Goal: Check status: Check status

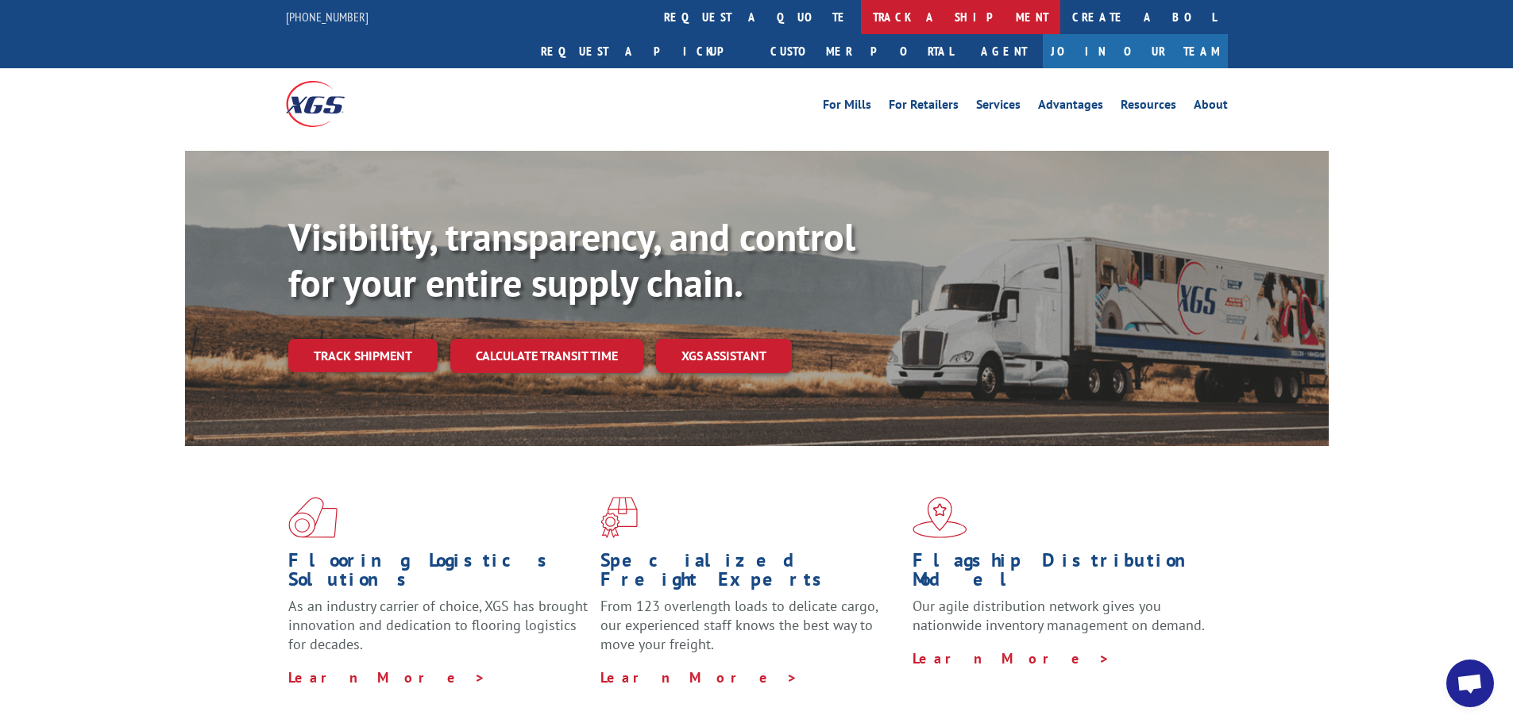
click at [861, 25] on link "track a shipment" at bounding box center [960, 17] width 199 height 34
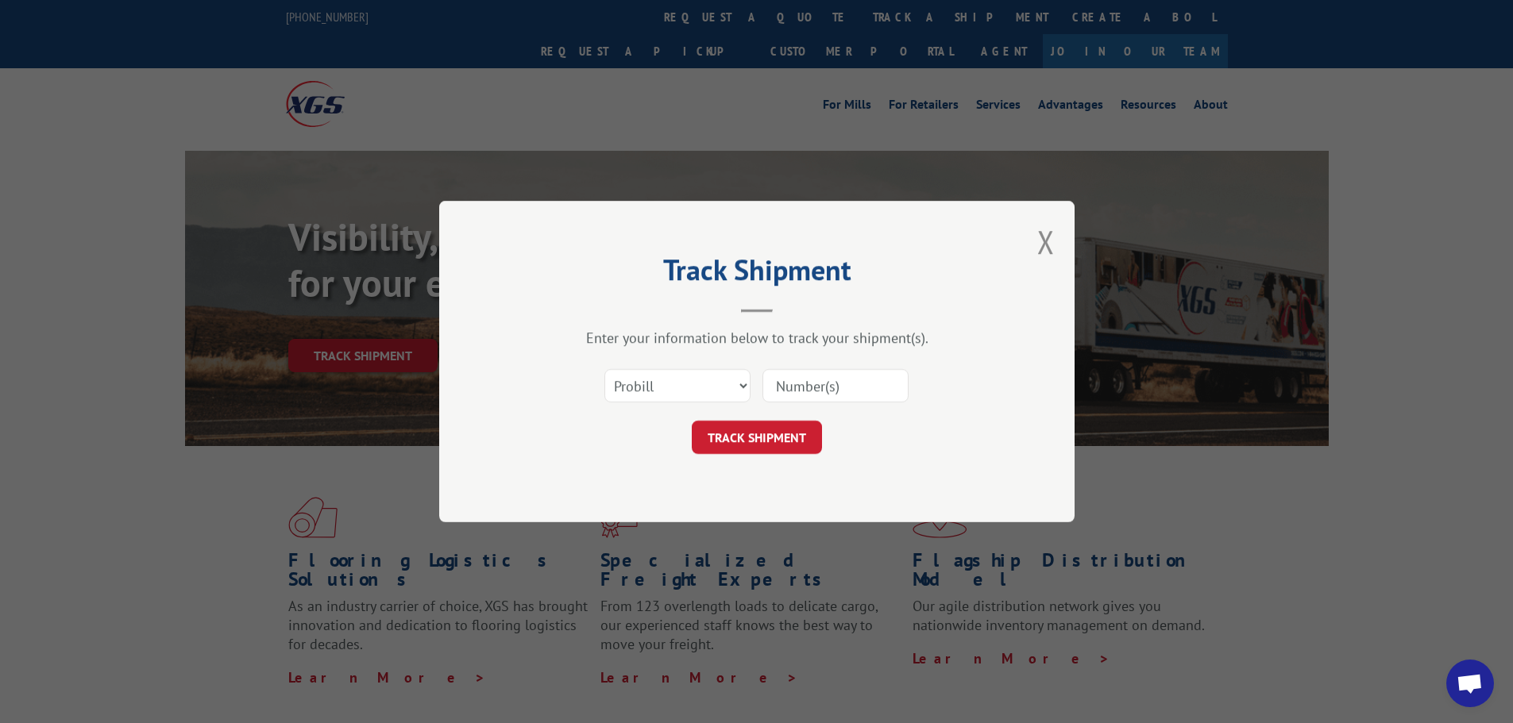
click at [839, 396] on input at bounding box center [835, 385] width 146 height 33
type input "406619"
click at [719, 372] on select "Select category... Probill BOL PO" at bounding box center [677, 385] width 146 height 33
select select "bol"
click at [604, 369] on select "Select category... Probill BOL PO" at bounding box center [677, 385] width 146 height 33
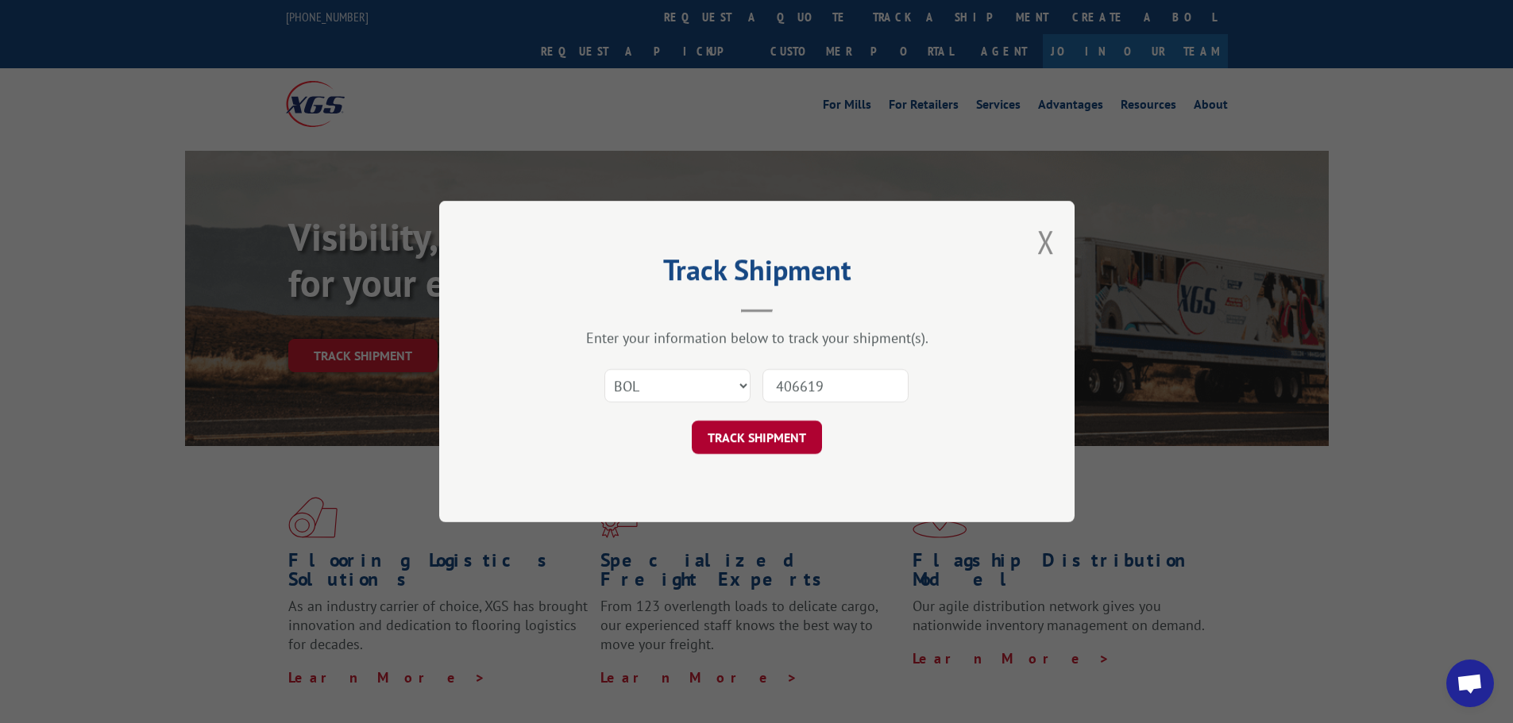
click at [754, 445] on button "TRACK SHIPMENT" at bounding box center [757, 437] width 130 height 33
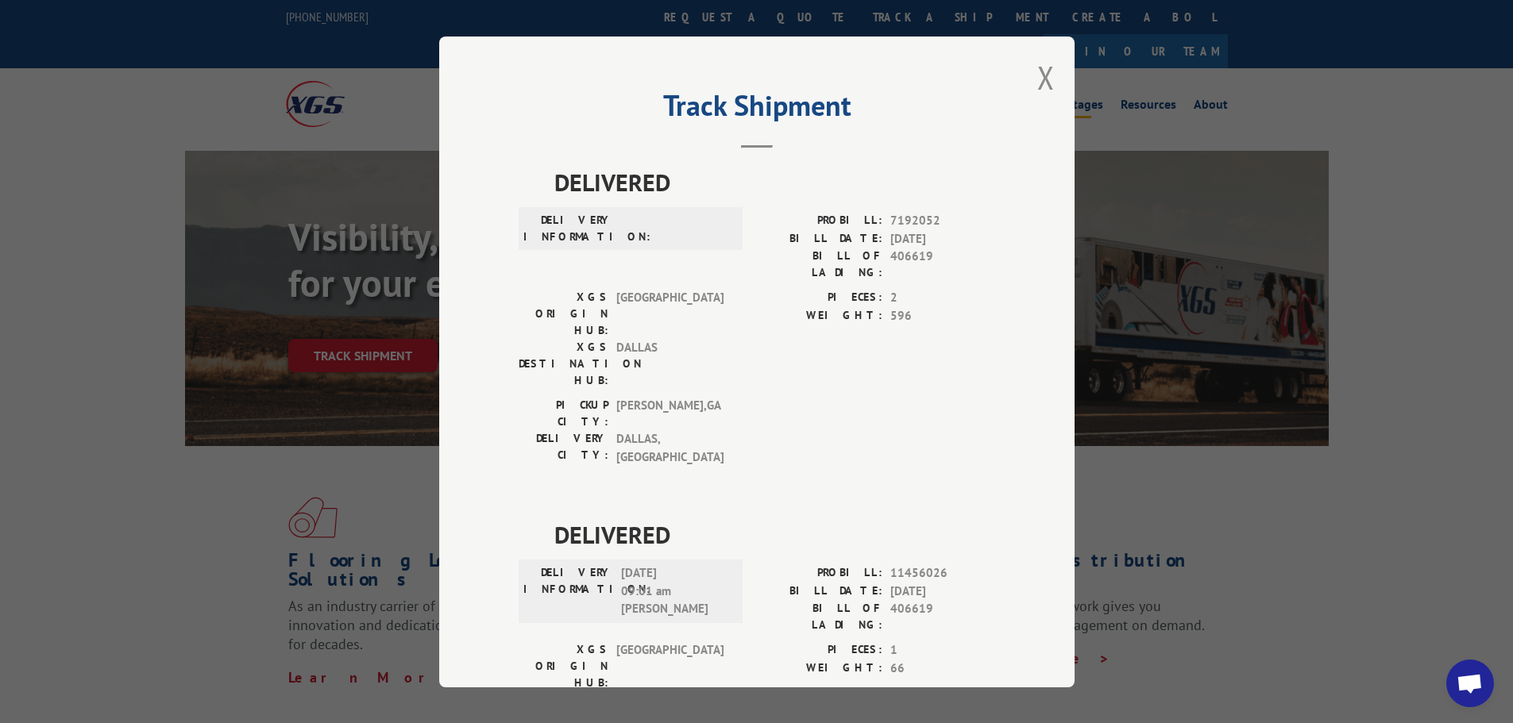
click at [1038, 75] on button "Close modal" at bounding box center [1045, 77] width 17 height 42
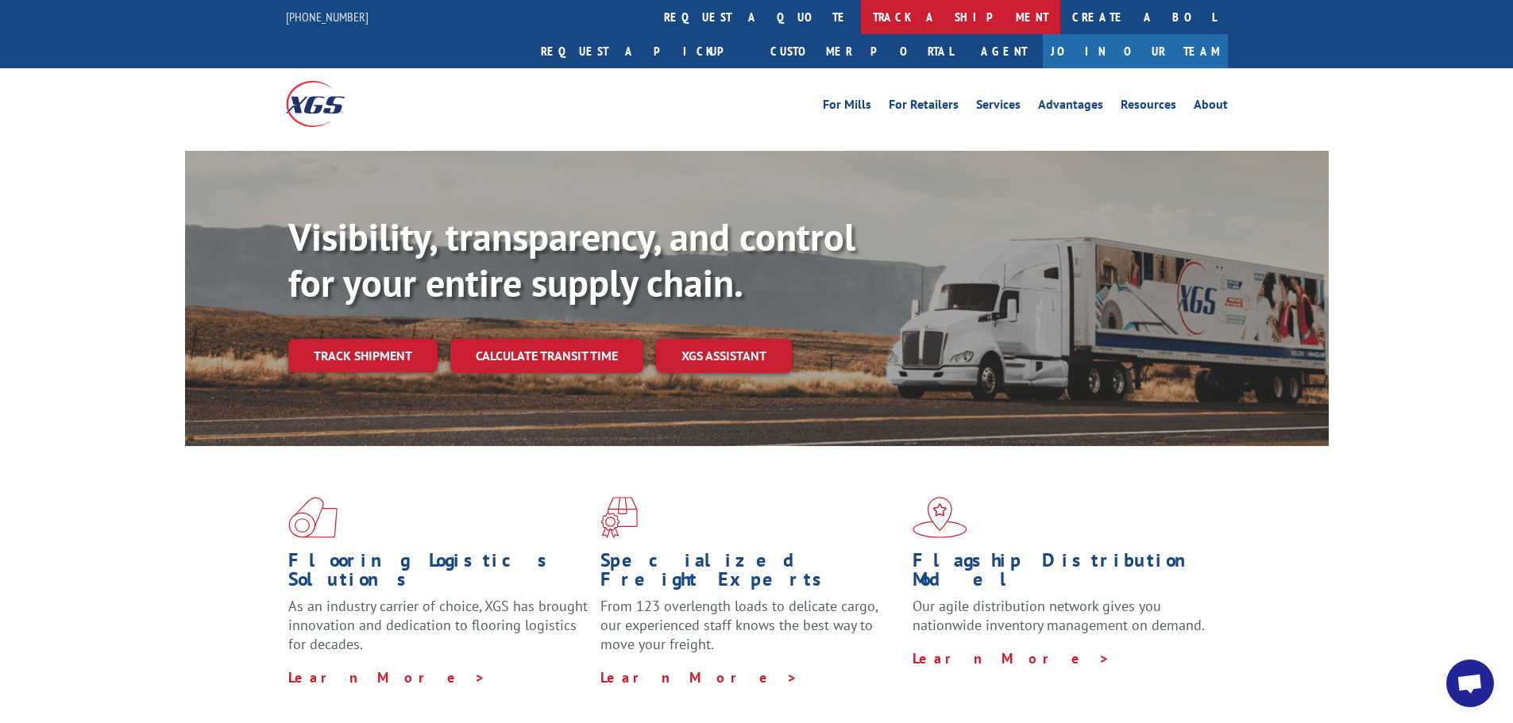
click at [861, 14] on link "track a shipment" at bounding box center [960, 17] width 199 height 34
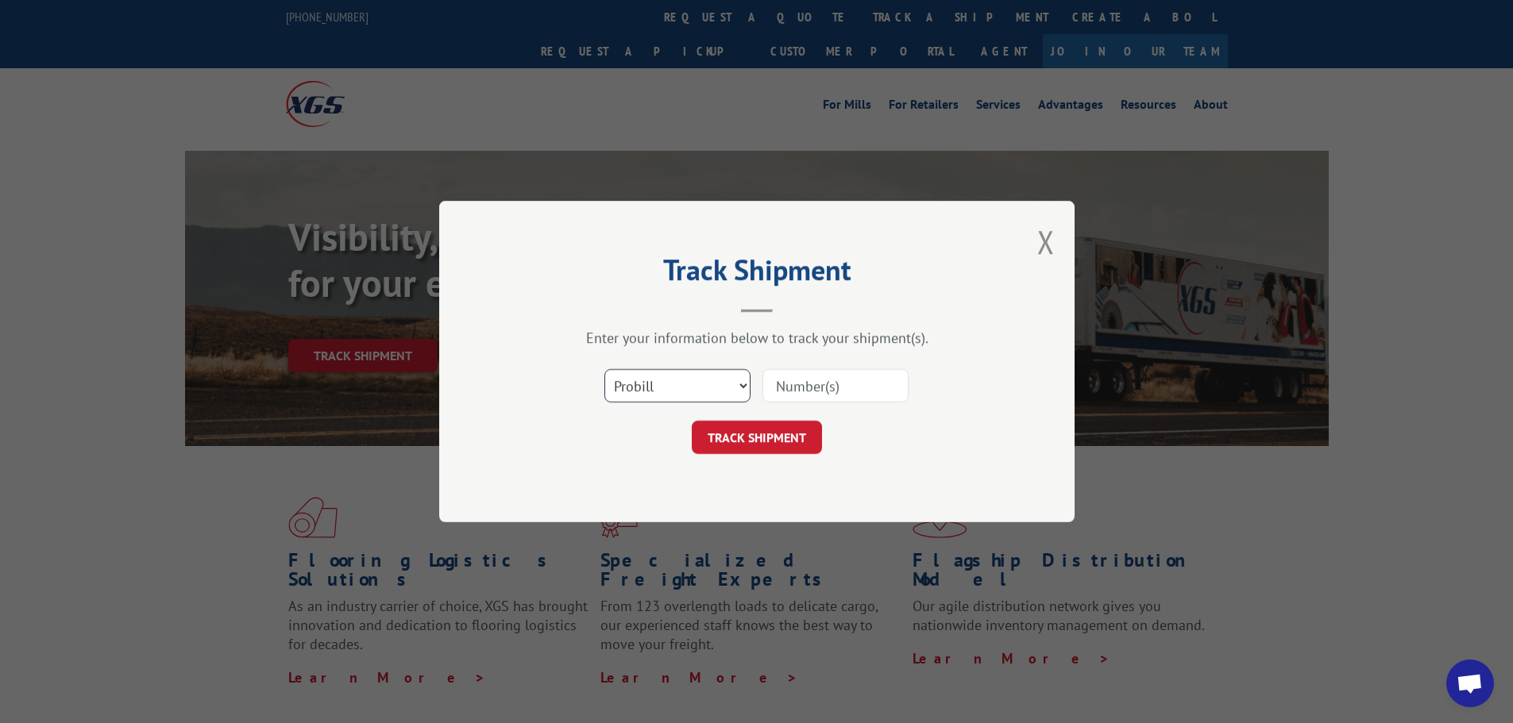
click at [665, 389] on select "Select category... Probill BOL PO" at bounding box center [677, 385] width 146 height 33
select select "bol"
click at [604, 369] on select "Select category... Probill BOL PO" at bounding box center [677, 385] width 146 height 33
click at [808, 391] on input at bounding box center [835, 385] width 146 height 33
type input "406619"
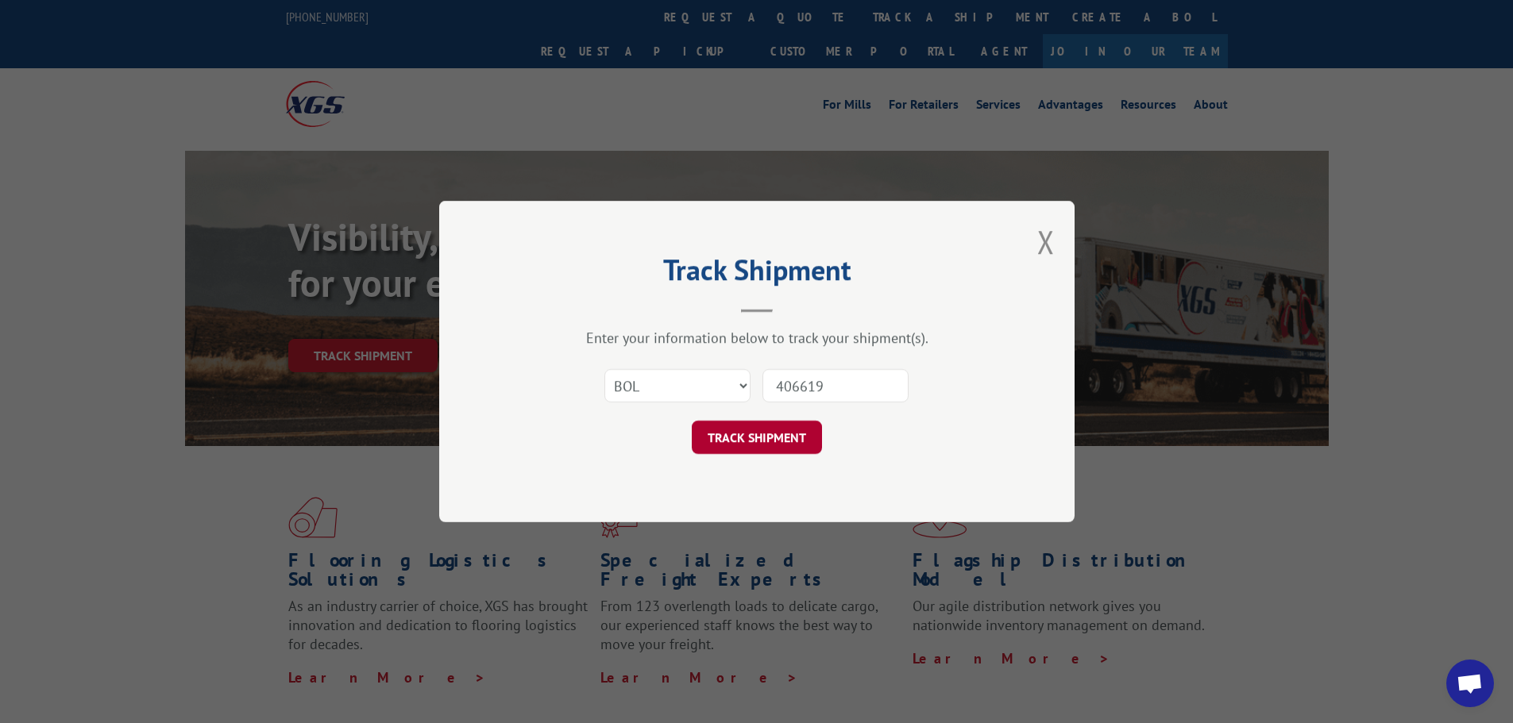
click at [792, 446] on button "TRACK SHIPMENT" at bounding box center [757, 437] width 130 height 33
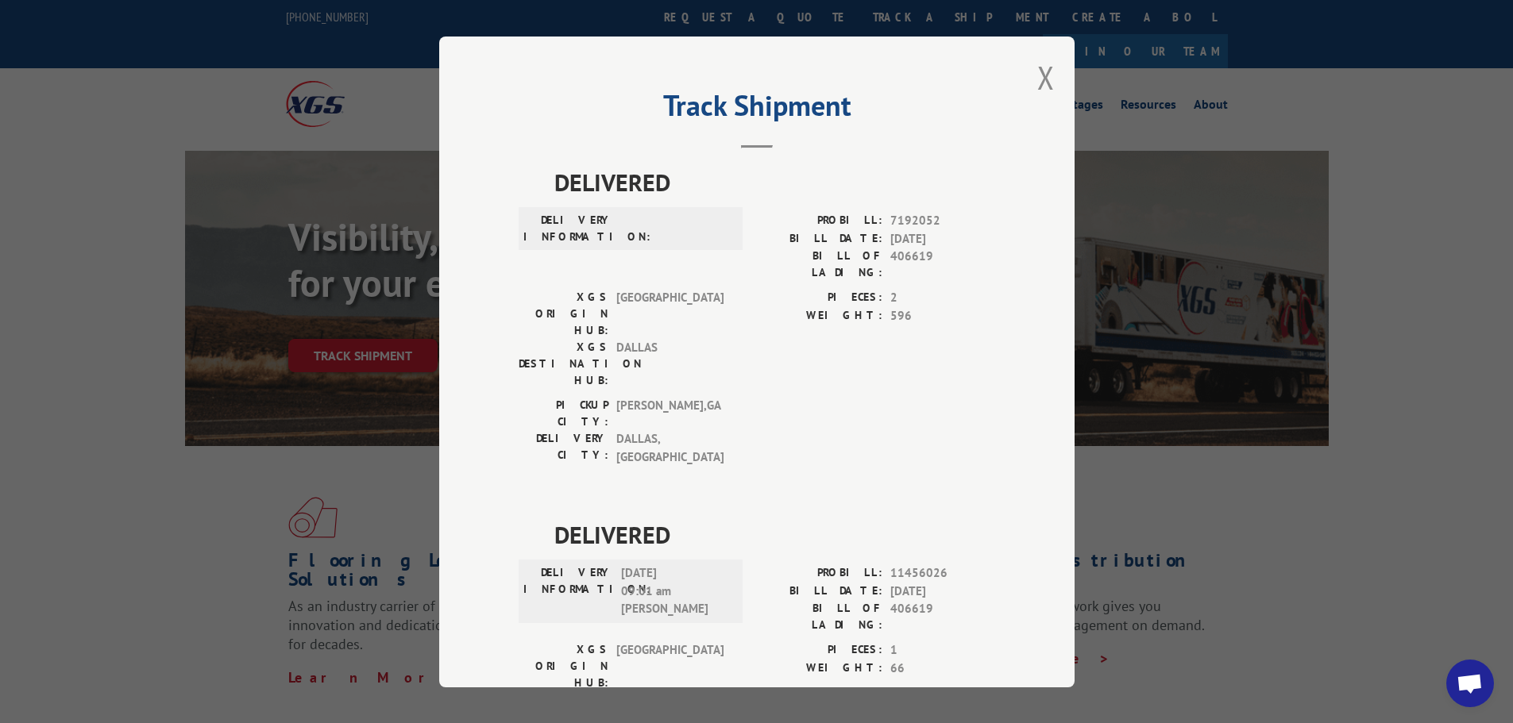
click at [1048, 75] on div "Track Shipment DELIVERED DELIVERY INFORMATION: PROBILL: 7192052 BILL DATE: [DAT…" at bounding box center [756, 362] width 635 height 651
click at [1038, 75] on button "Close modal" at bounding box center [1045, 77] width 17 height 42
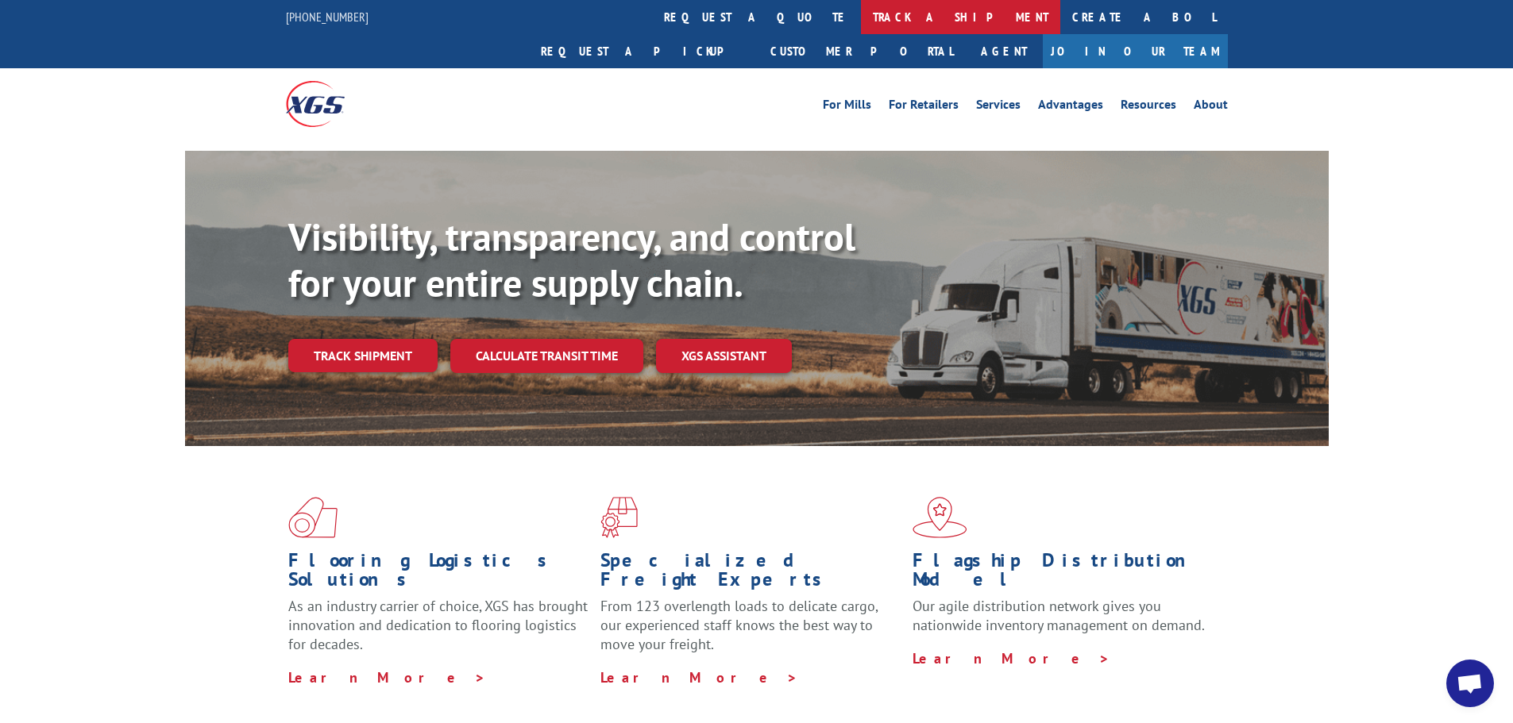
click at [861, 20] on link "track a shipment" at bounding box center [960, 17] width 199 height 34
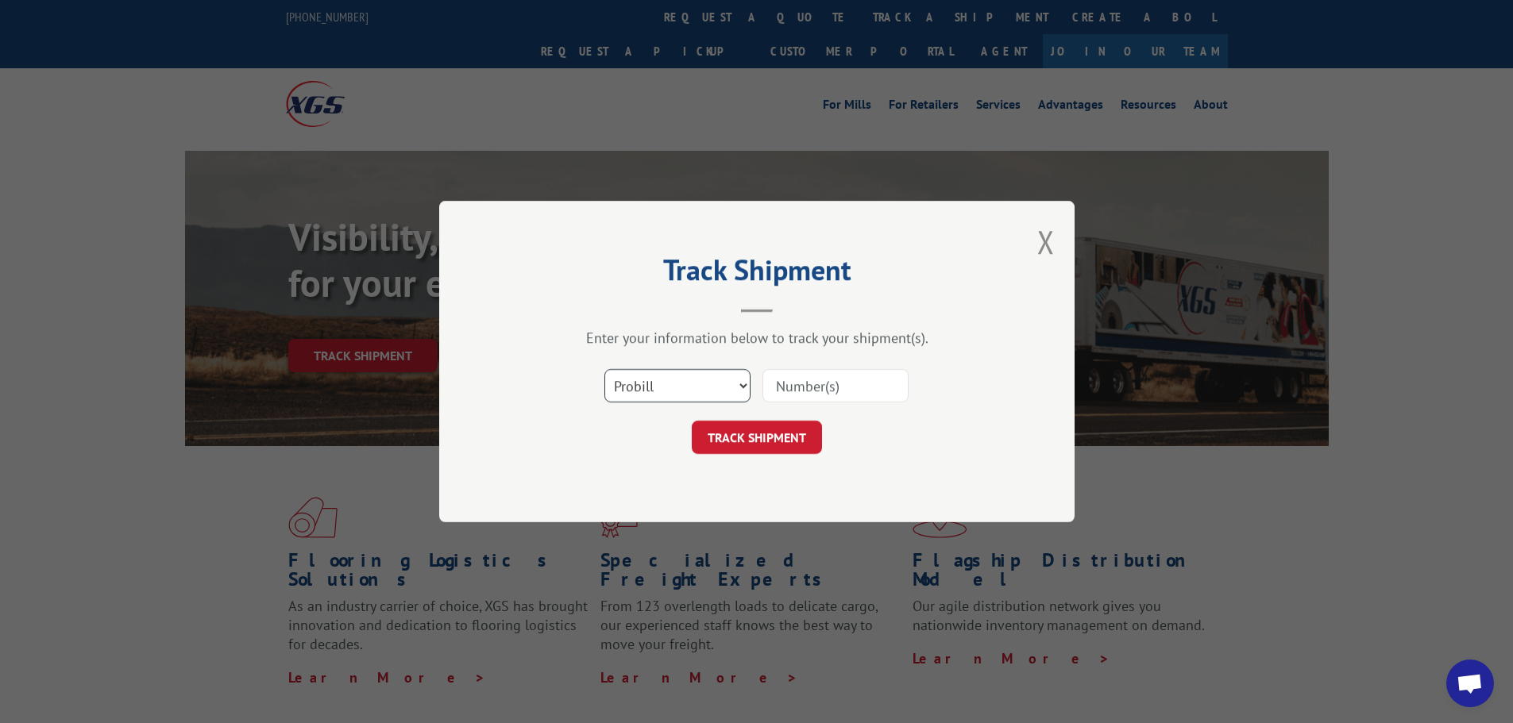
click at [678, 382] on select "Select category... Probill BOL PO" at bounding box center [677, 385] width 146 height 33
select select "po"
click at [604, 369] on select "Select category... Probill BOL PO" at bounding box center [677, 385] width 146 height 33
click at [809, 393] on input at bounding box center [835, 385] width 146 height 33
type input "406619"
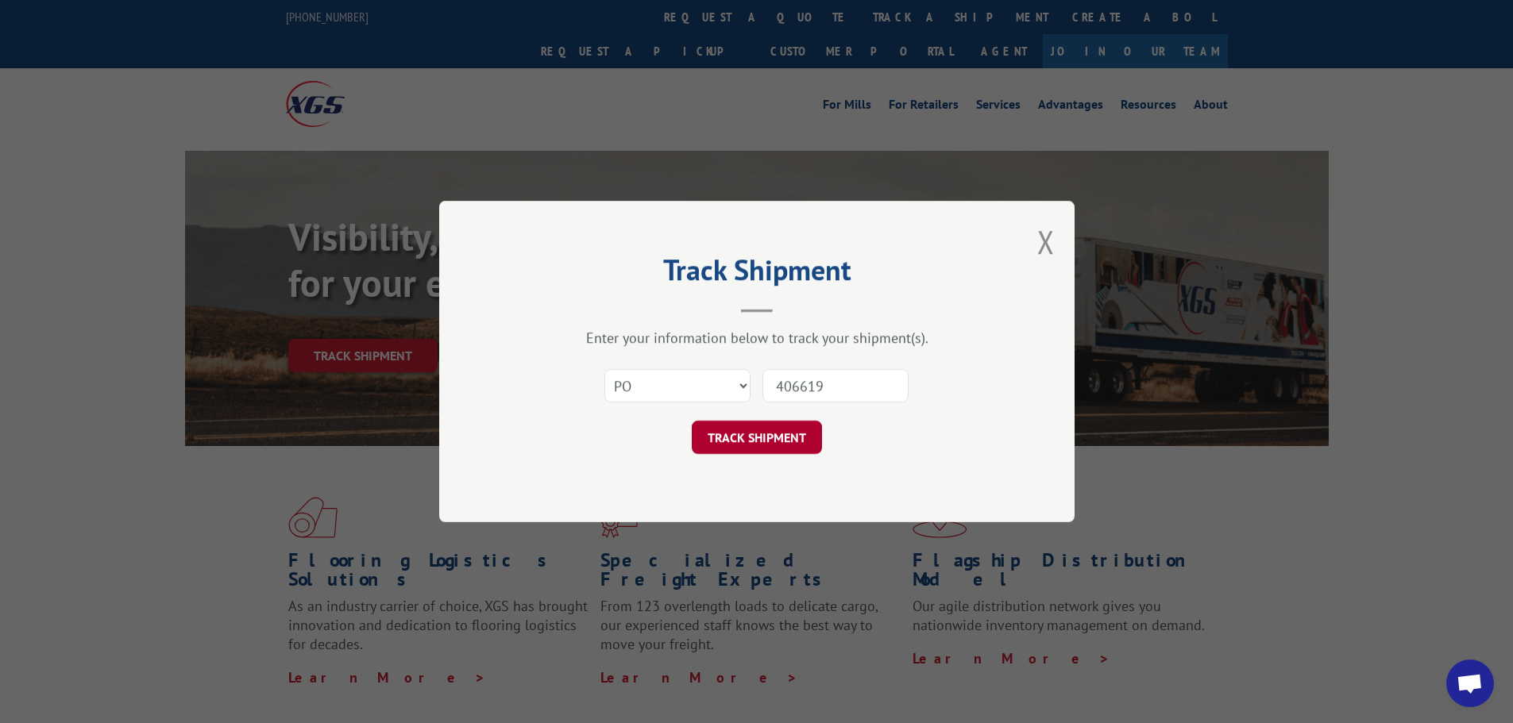
click at [735, 431] on button "TRACK SHIPMENT" at bounding box center [757, 437] width 130 height 33
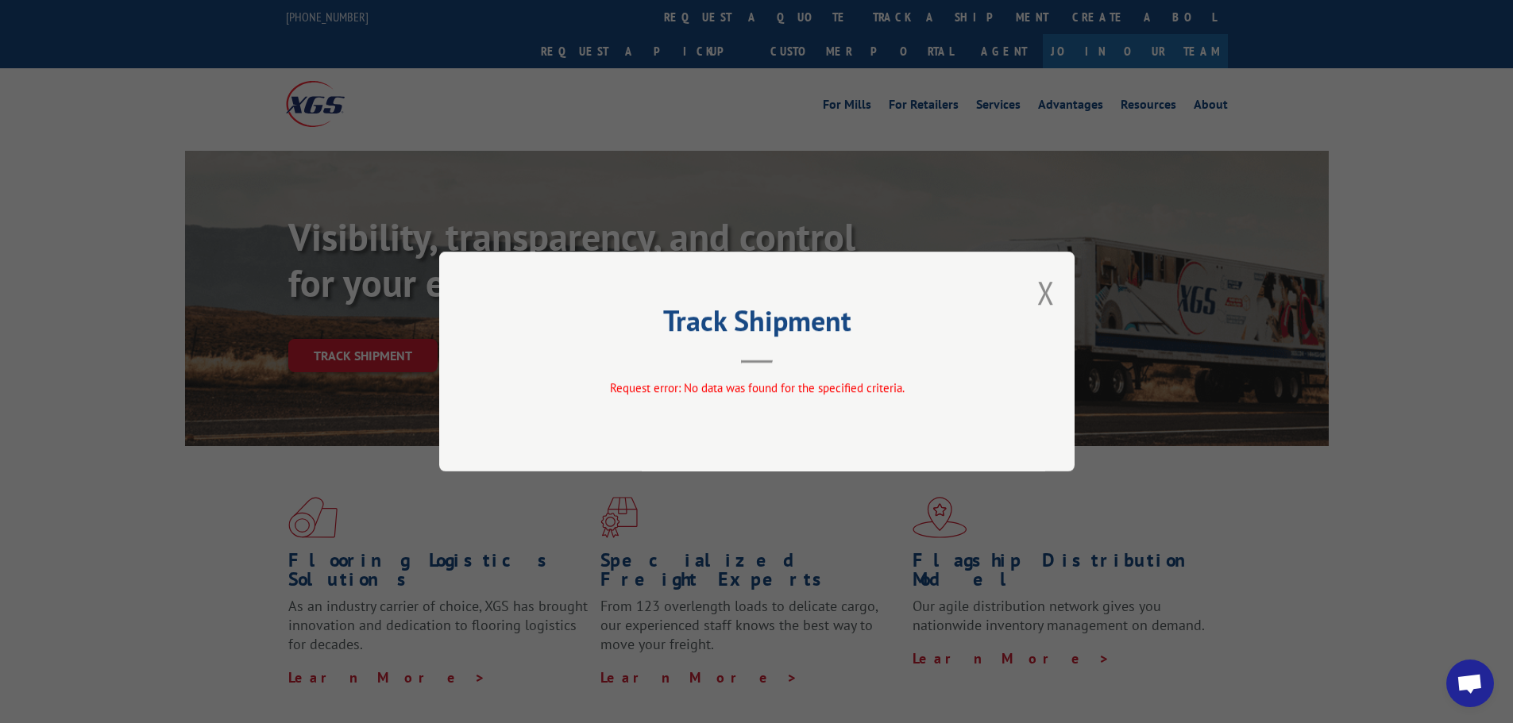
click at [1056, 295] on div "Track Shipment Request error: No data was found for the specified criteria." at bounding box center [756, 362] width 635 height 220
click at [1051, 294] on button "Close modal" at bounding box center [1045, 293] width 17 height 42
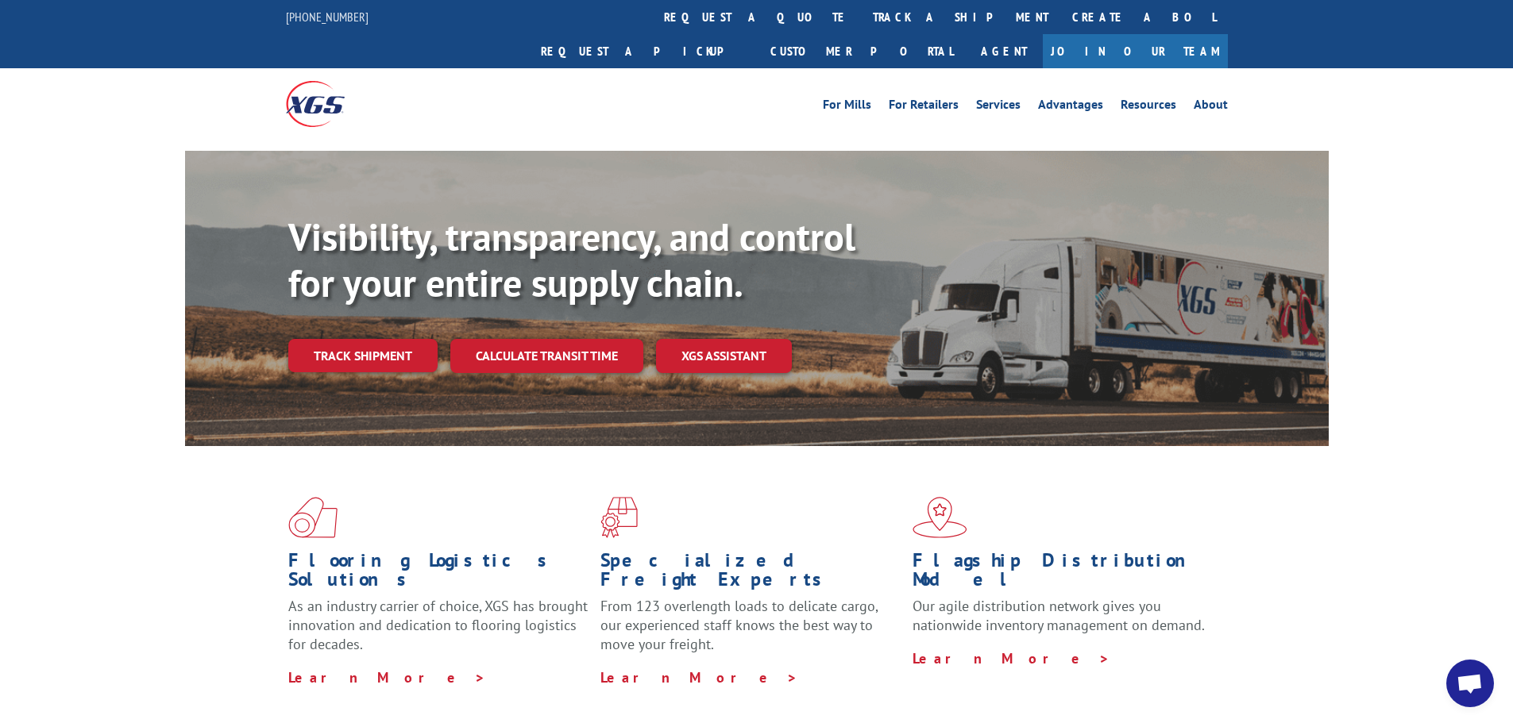
click at [861, 22] on link "track a shipment" at bounding box center [960, 17] width 199 height 34
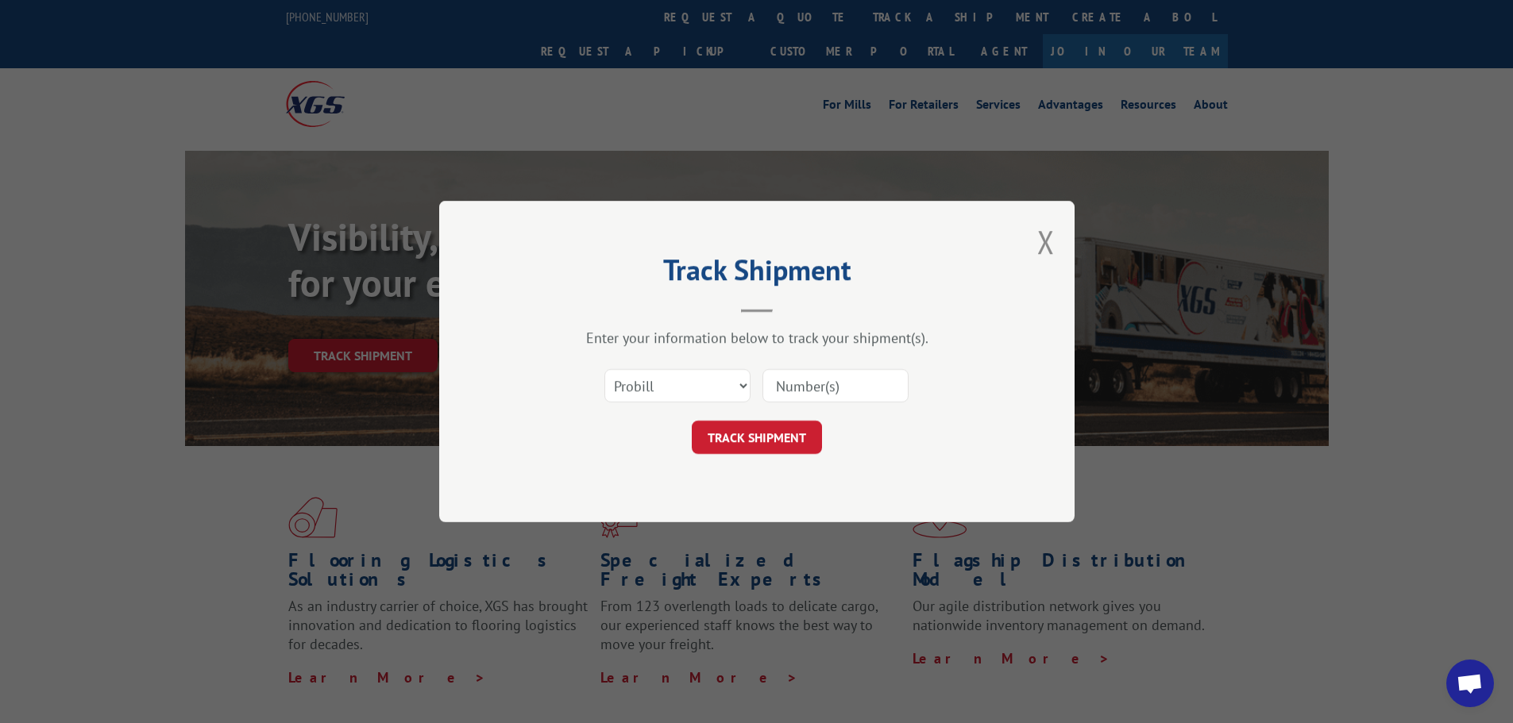
click at [706, 14] on div "Track Shipment Enter your information below to track your shipment(s). Select c…" at bounding box center [756, 361] width 1513 height 723
click at [668, 395] on select "Select category... Probill BOL PO" at bounding box center [677, 385] width 146 height 33
click at [604, 369] on select "Select category... Probill BOL PO" at bounding box center [677, 385] width 146 height 33
click at [790, 384] on input at bounding box center [835, 385] width 146 height 33
type input "406619"
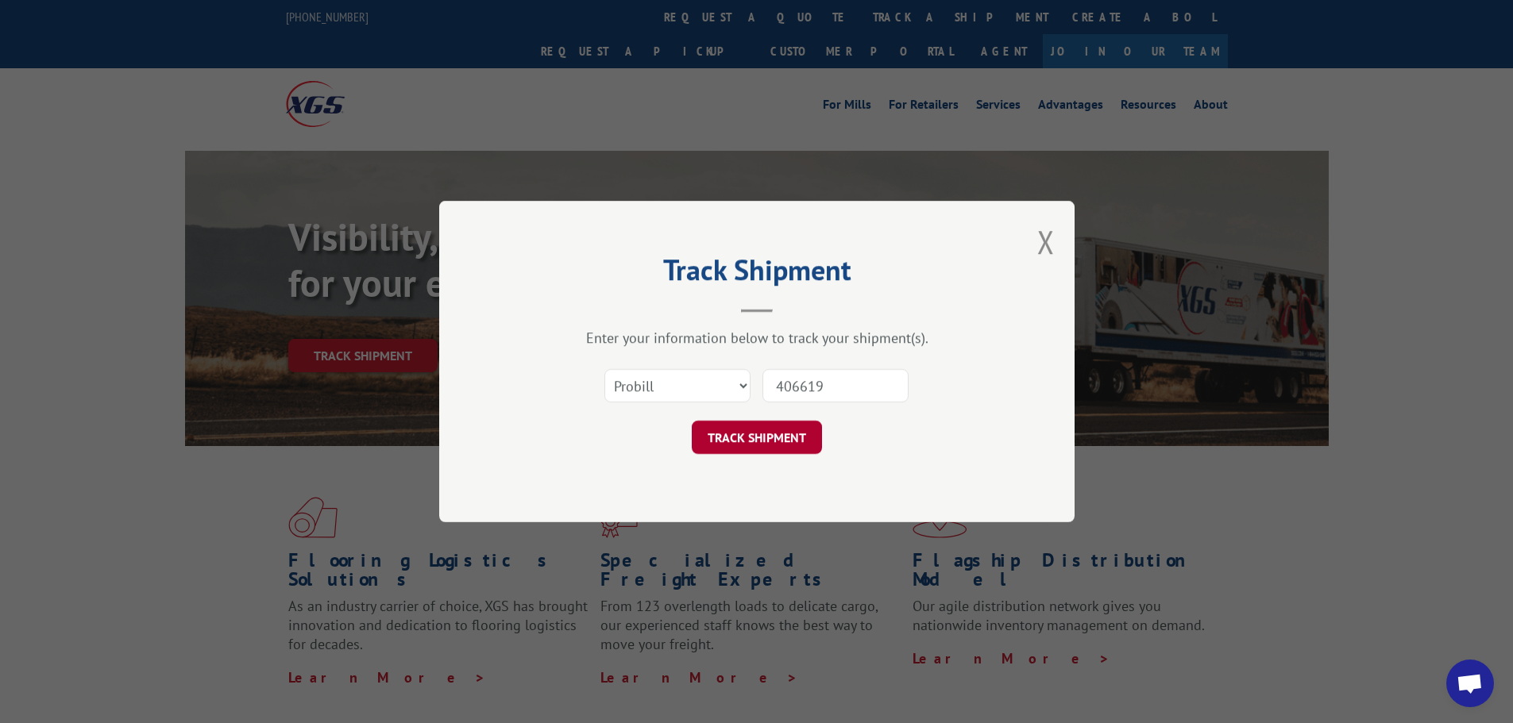
click at [779, 445] on button "TRACK SHIPMENT" at bounding box center [757, 437] width 130 height 33
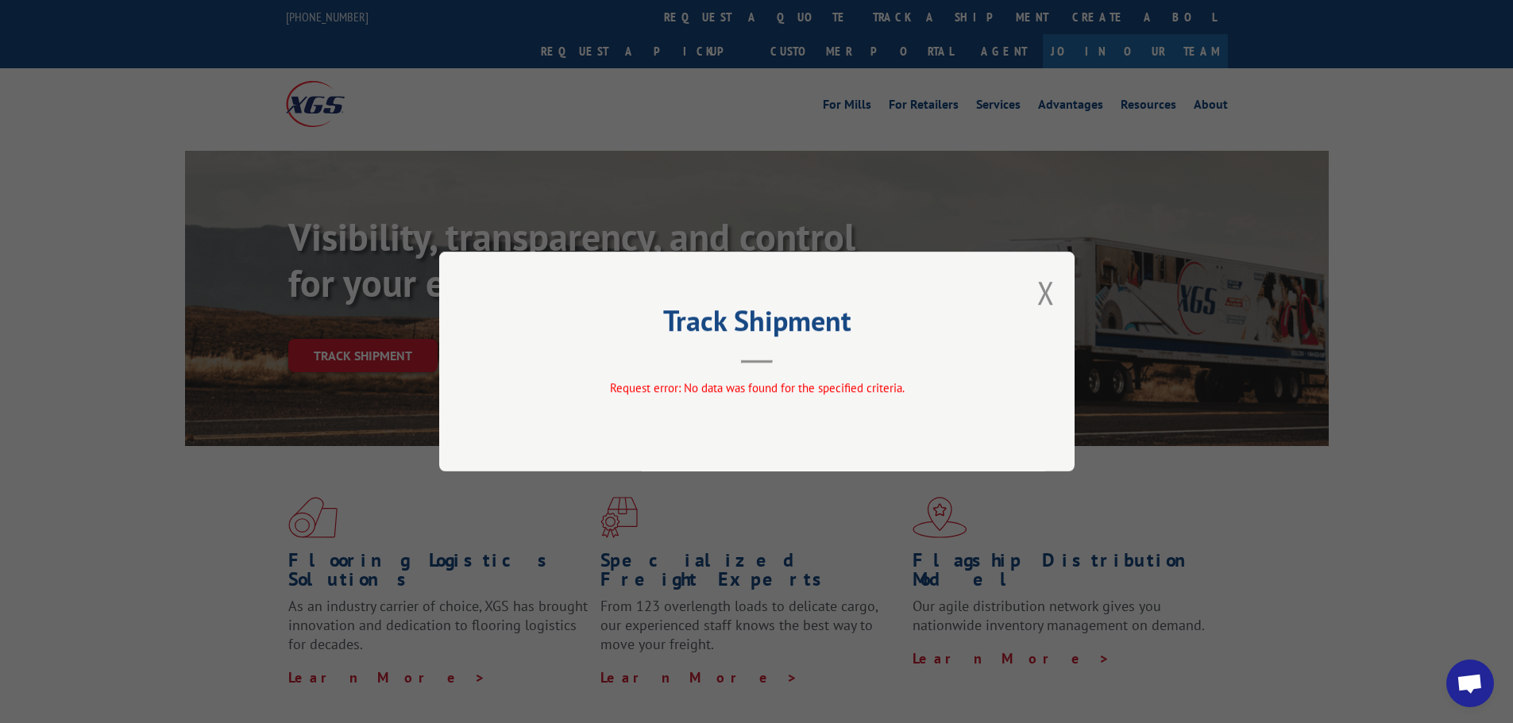
drag, startPoint x: 1049, startPoint y: 295, endPoint x: 848, endPoint y: 225, distance: 213.0
click at [1049, 296] on button "Close modal" at bounding box center [1045, 293] width 17 height 42
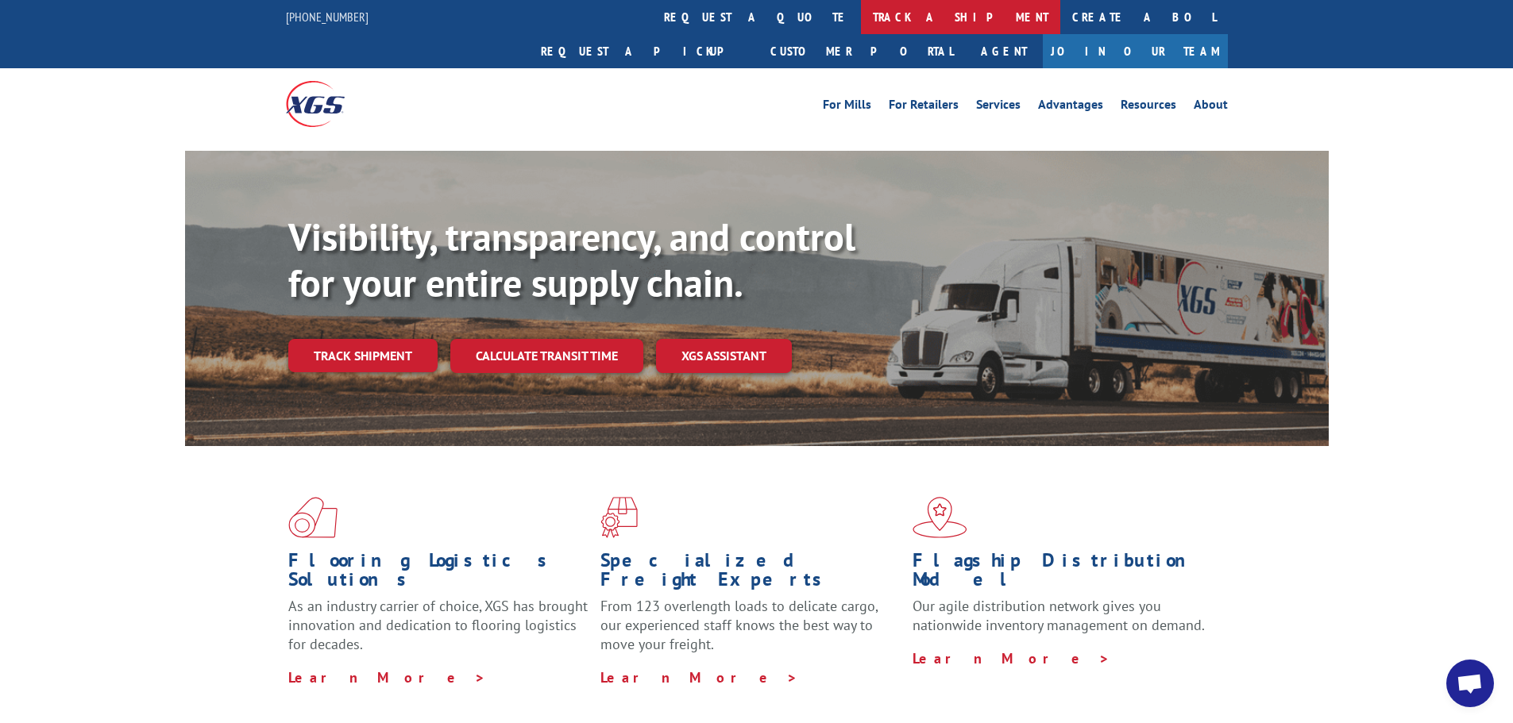
click at [861, 17] on link "track a shipment" at bounding box center [960, 17] width 199 height 34
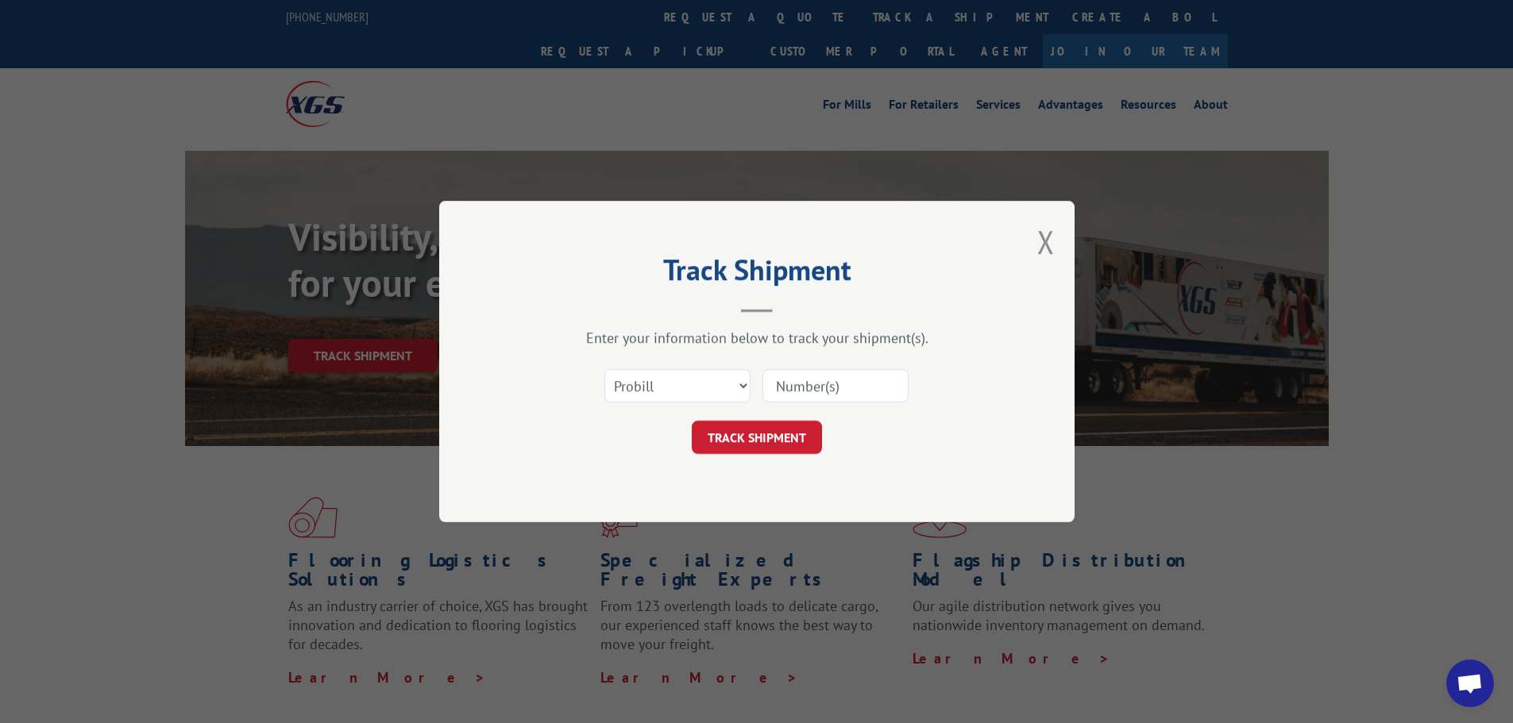
click at [690, 401] on div "Select category... Probill BOL PO" at bounding box center [757, 386] width 476 height 52
drag, startPoint x: 690, startPoint y: 395, endPoint x: 682, endPoint y: 400, distance: 9.7
click at [688, 395] on select "Select category... Probill BOL PO" at bounding box center [677, 385] width 146 height 33
click at [604, 369] on select "Select category... Probill BOL PO" at bounding box center [677, 385] width 146 height 33
click at [784, 378] on input at bounding box center [835, 385] width 146 height 33
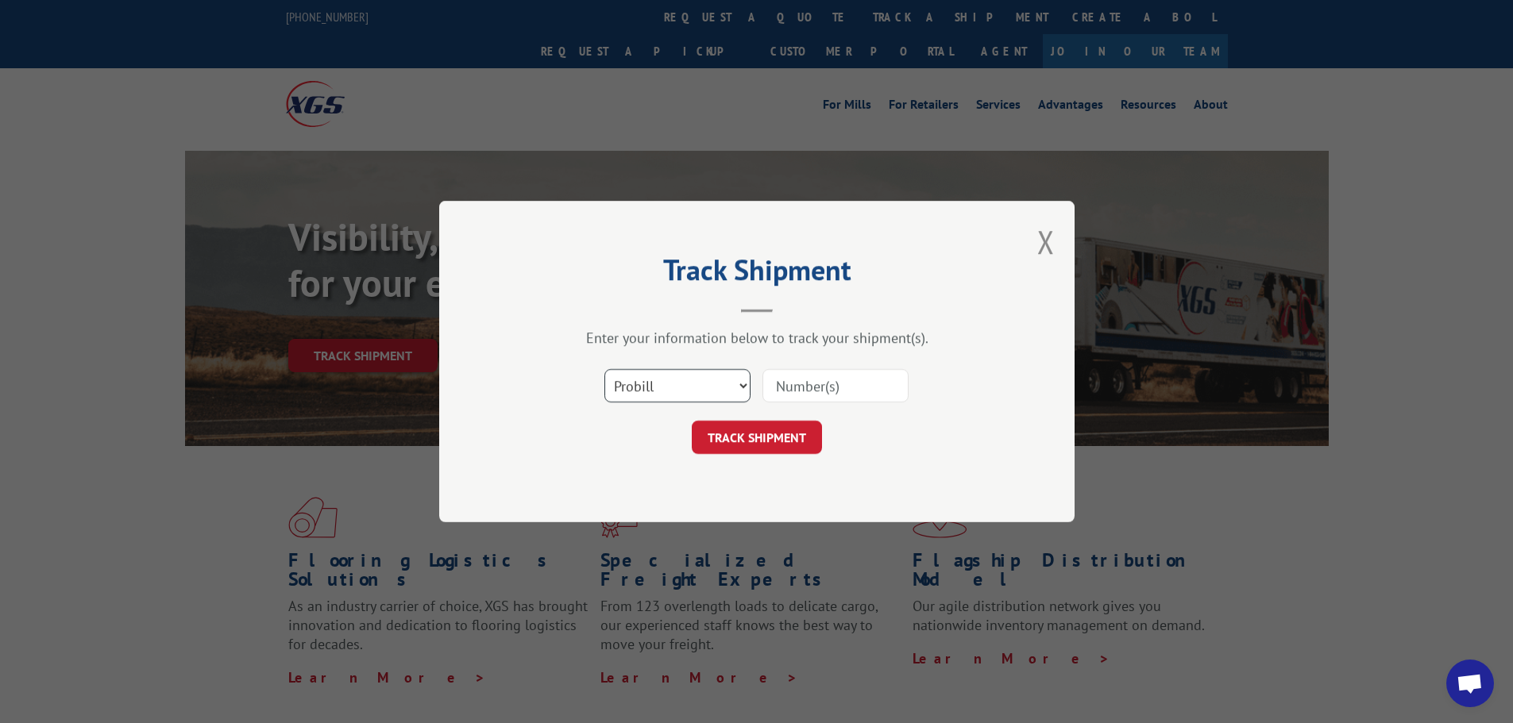
click at [673, 393] on select "Select category... Probill BOL PO" at bounding box center [677, 385] width 146 height 33
click at [604, 369] on select "Select category... Probill BOL PO" at bounding box center [677, 385] width 146 height 33
click at [657, 394] on select "Select category... Probill BOL PO" at bounding box center [677, 385] width 146 height 33
select select "po"
click at [604, 369] on select "Select category... Probill BOL PO" at bounding box center [677, 385] width 146 height 33
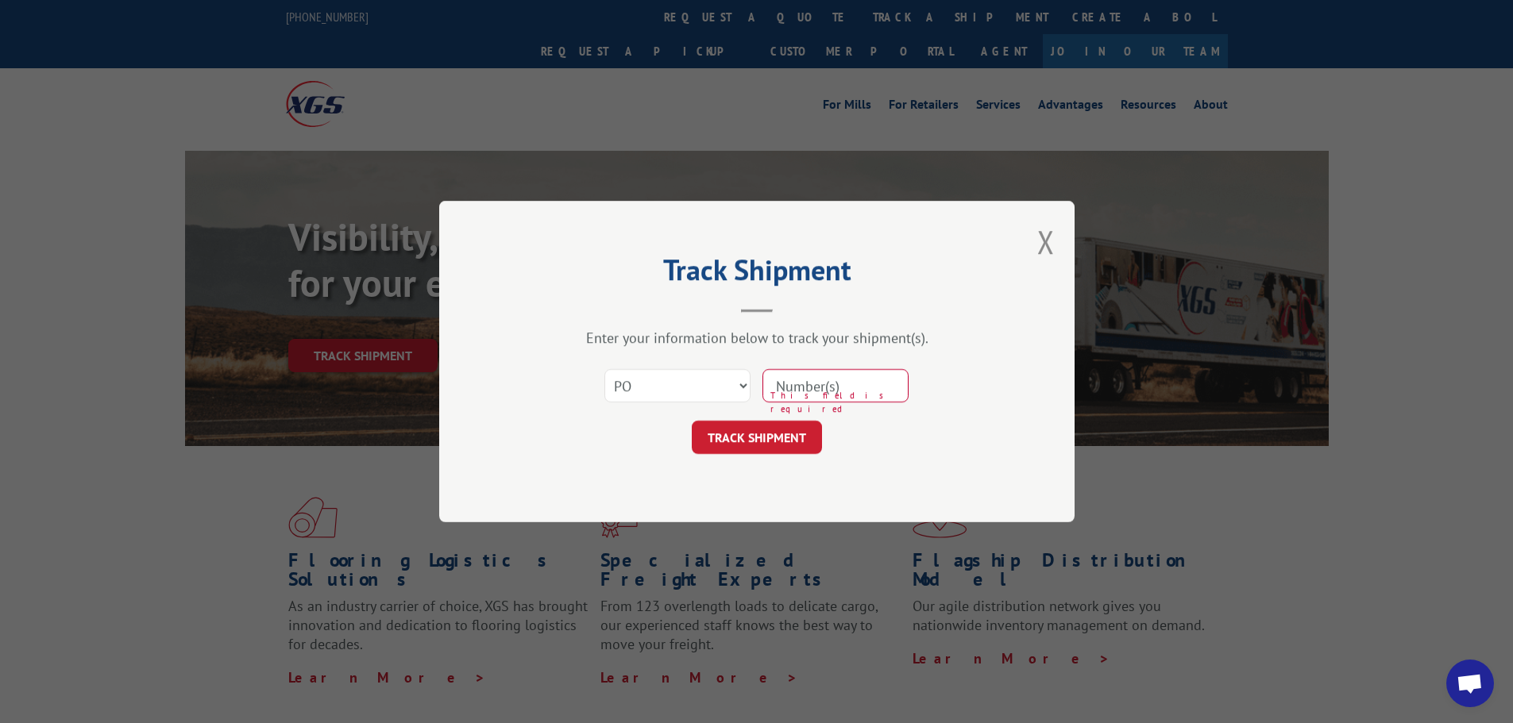
click at [801, 388] on input at bounding box center [835, 385] width 146 height 33
type input "es505594"
click at [796, 438] on button "TRACK SHIPMENT" at bounding box center [757, 437] width 130 height 33
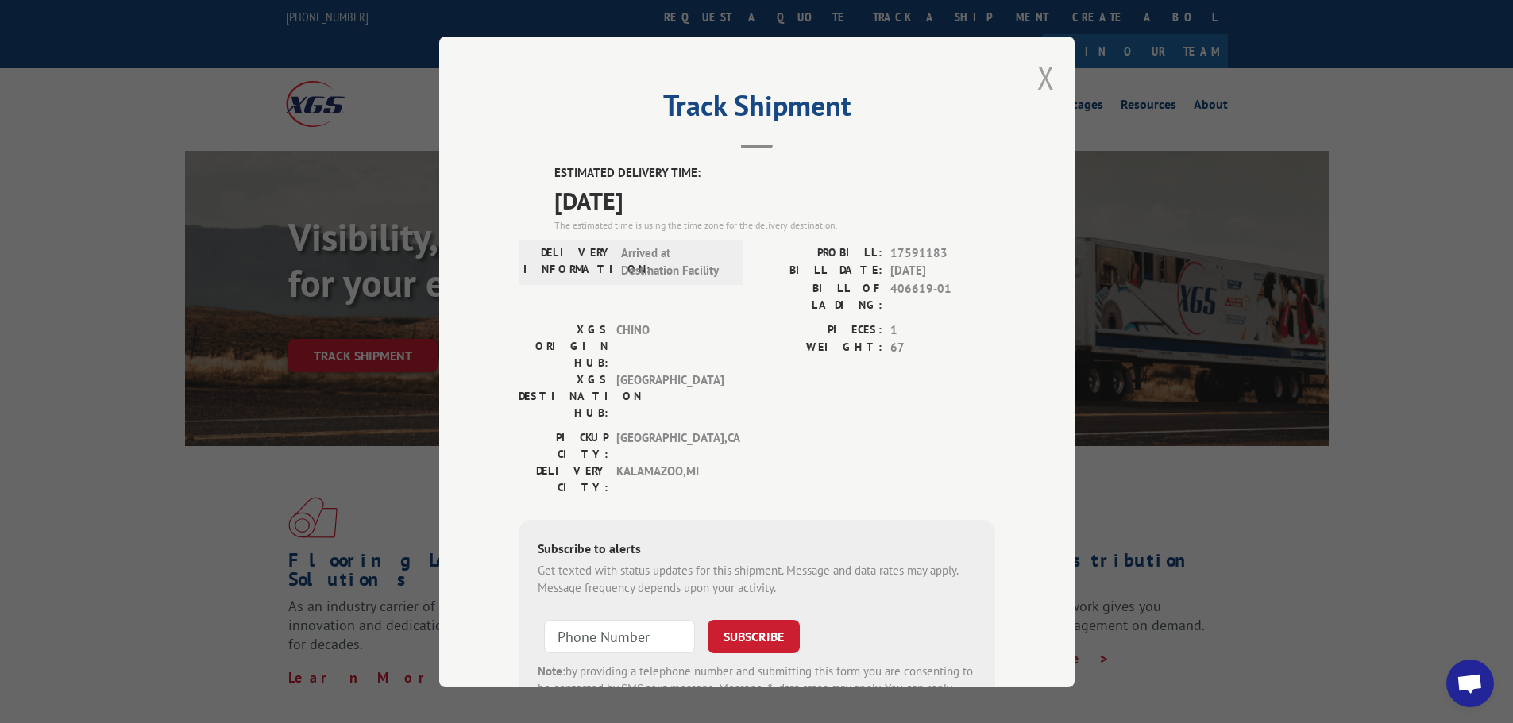
click at [1037, 88] on button "Close modal" at bounding box center [1045, 77] width 17 height 42
